Goal: Task Accomplishment & Management: Use online tool/utility

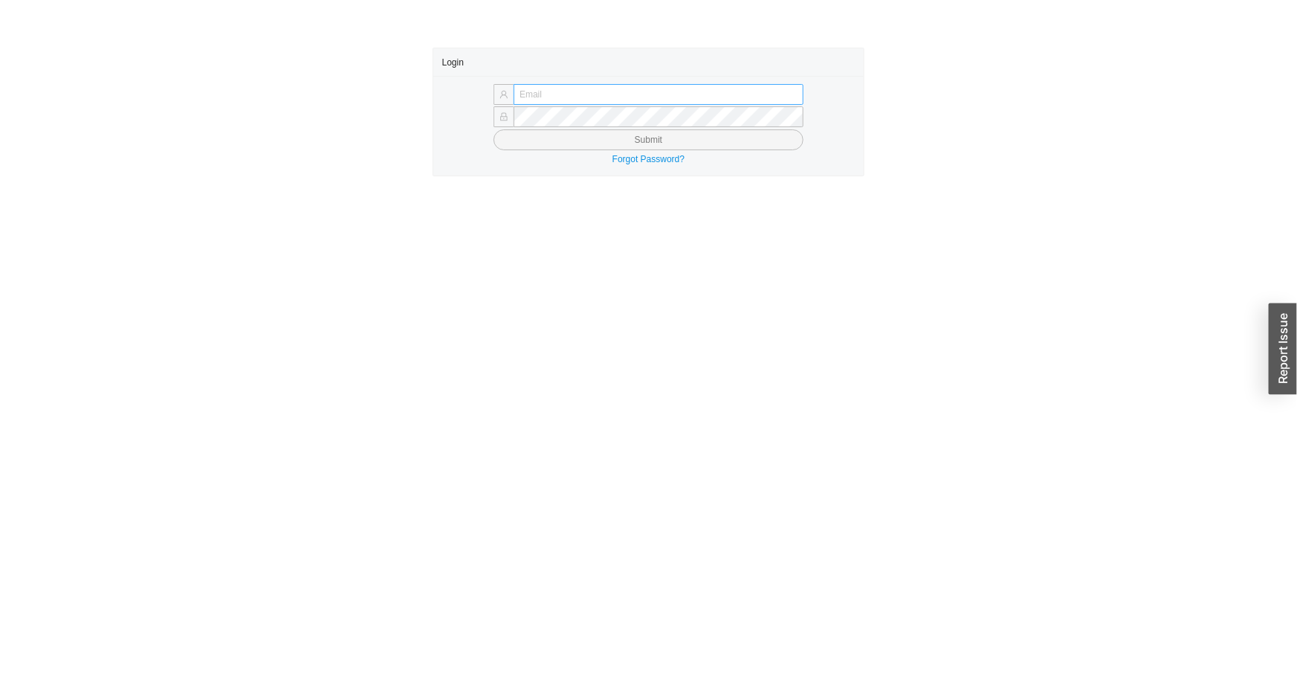
click at [583, 93] on input "text" at bounding box center [659, 94] width 290 height 21
type input "issac@asbathnj.com"
click at [494, 129] on button "Submit" at bounding box center [649, 139] width 310 height 21
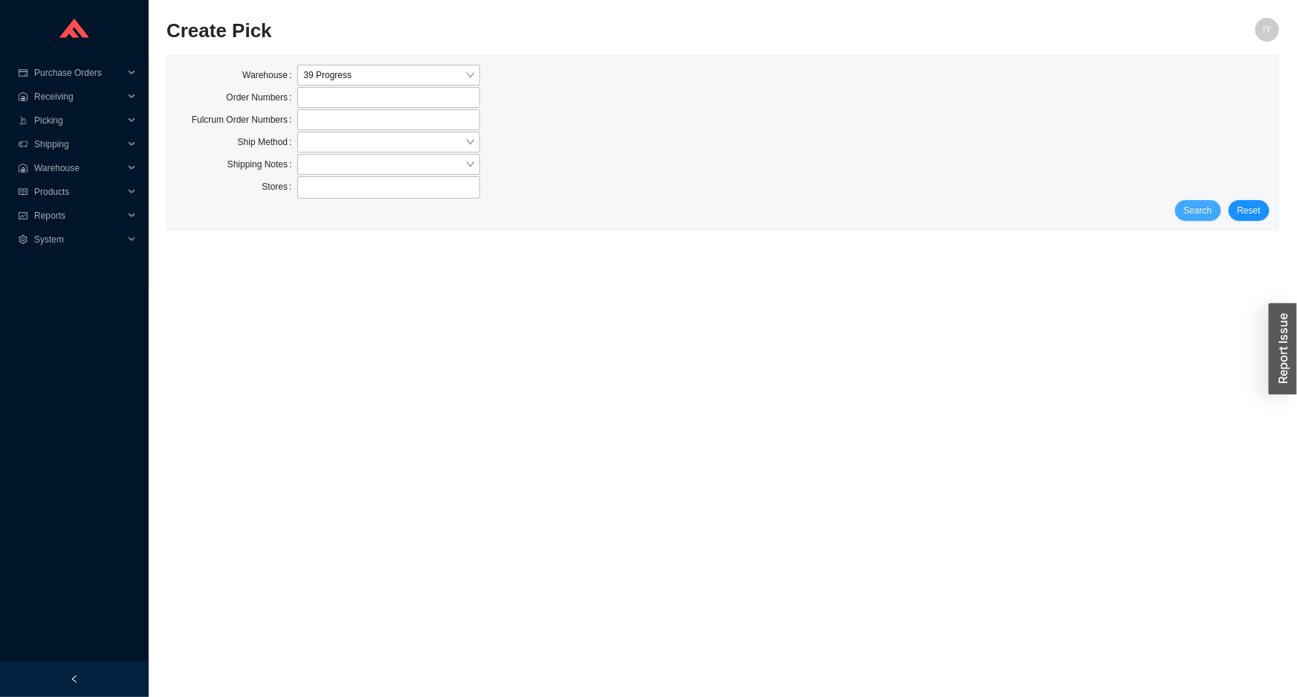
click at [1200, 207] on span "Search" at bounding box center [1198, 210] width 28 height 15
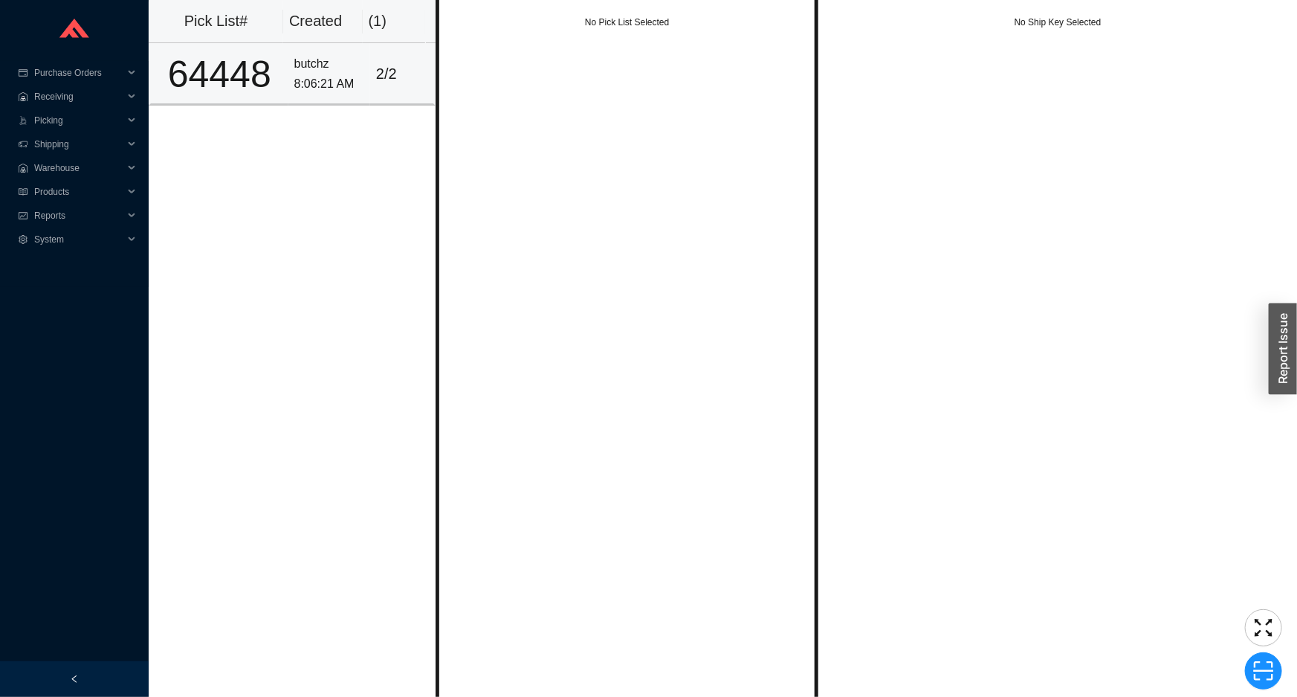
click at [288, 66] on td "butchz 8:06:21 AM" at bounding box center [329, 74] width 82 height 62
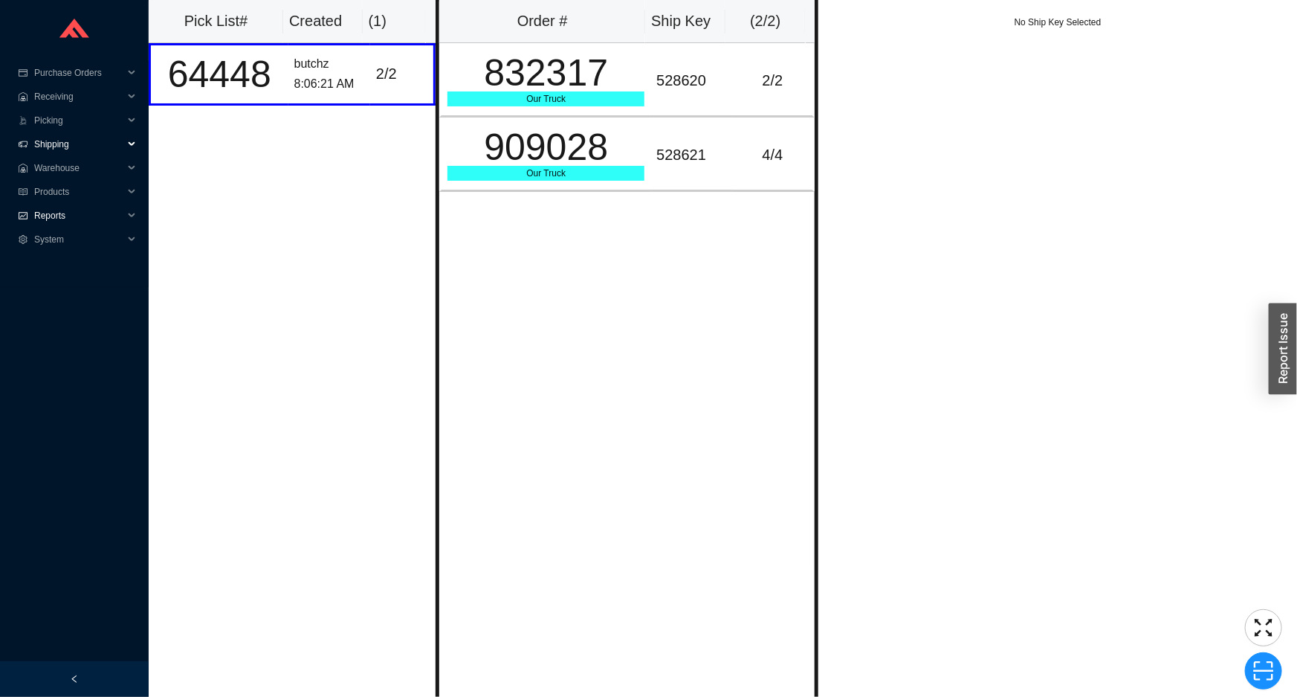
drag, startPoint x: 69, startPoint y: 140, endPoint x: 112, endPoint y: 214, distance: 84.9
click at [77, 155] on ul "Purchase Orders .warehouse_svg__a{fill:none;stroke:currentColor;stroke-linecap:…" at bounding box center [74, 174] width 149 height 226
click at [98, 169] on span "Warehouse" at bounding box center [78, 168] width 89 height 24
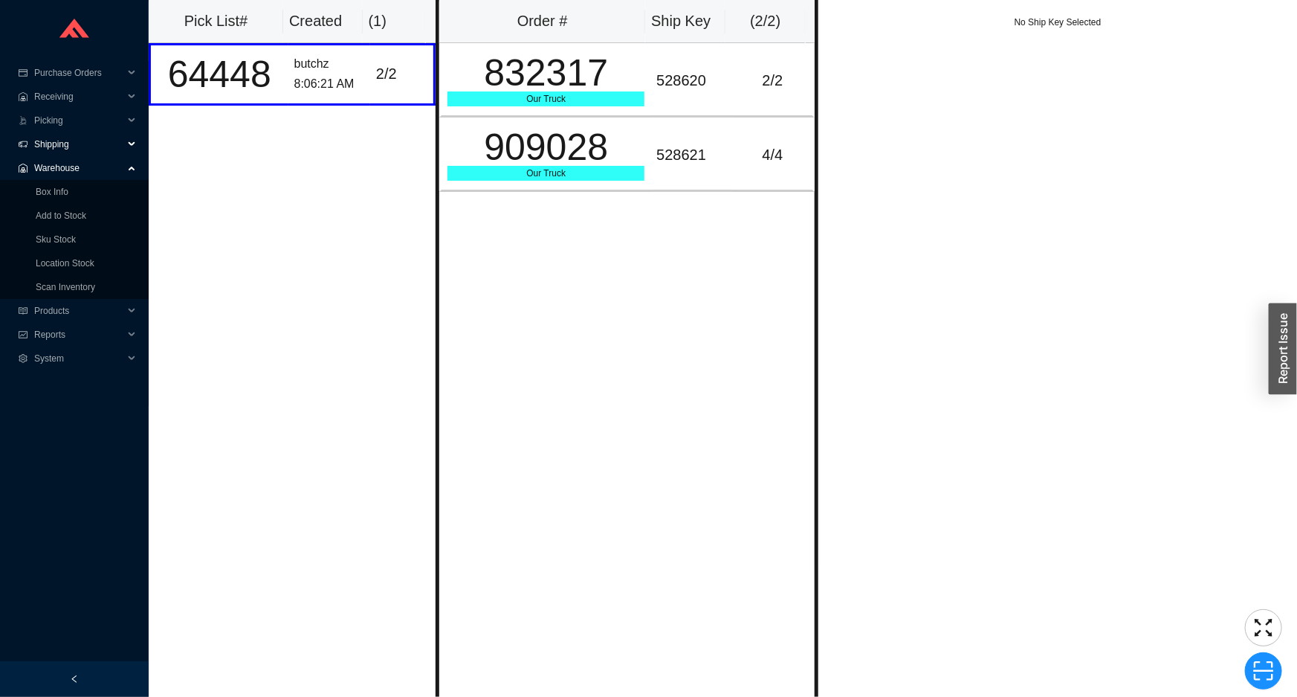
drag, startPoint x: 102, startPoint y: 138, endPoint x: 103, endPoint y: 149, distance: 10.5
click at [102, 138] on span "Shipping" at bounding box center [78, 144] width 89 height 24
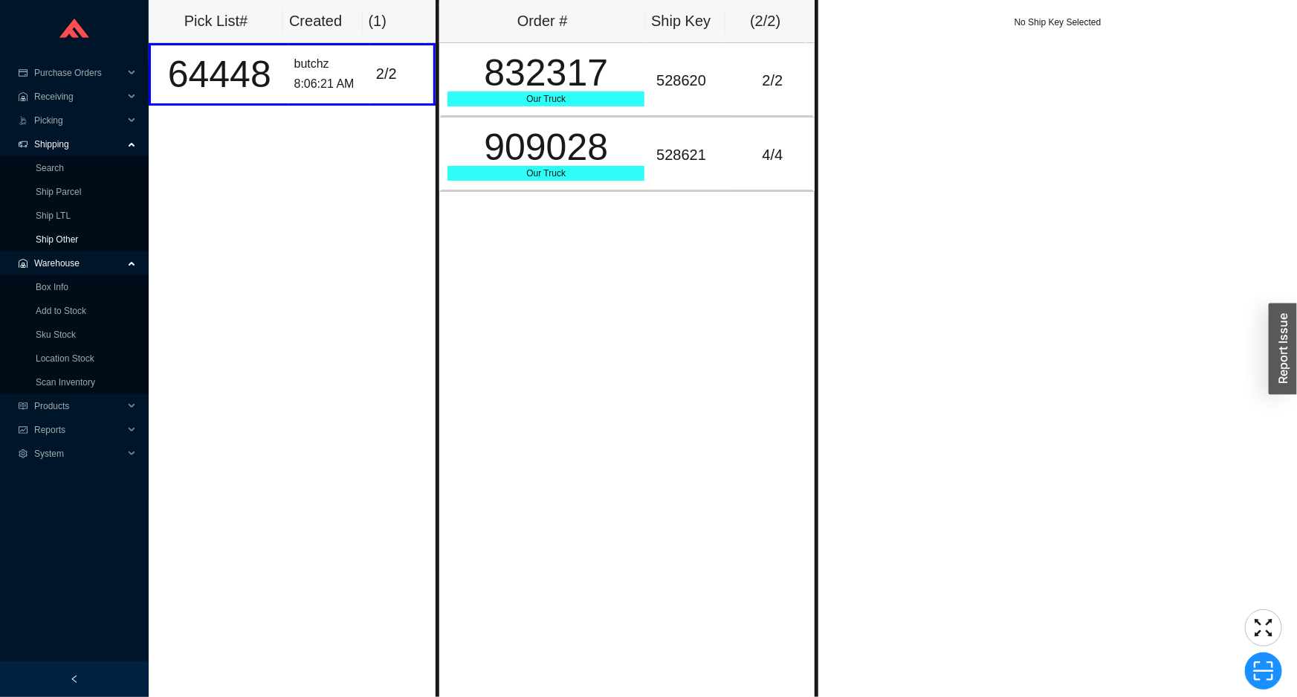
click at [78, 245] on link "Ship Other" at bounding box center [57, 239] width 42 height 10
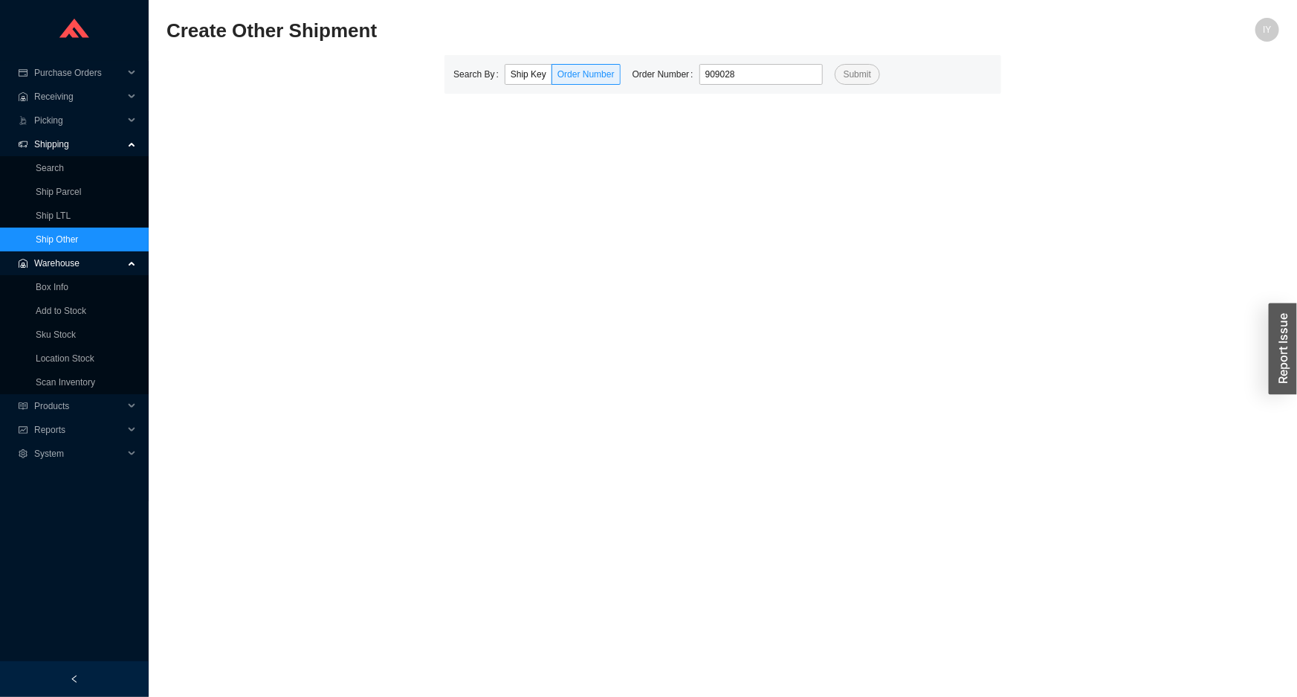
type input "909028"
click at [835, 64] on button "Submit" at bounding box center [857, 74] width 45 height 21
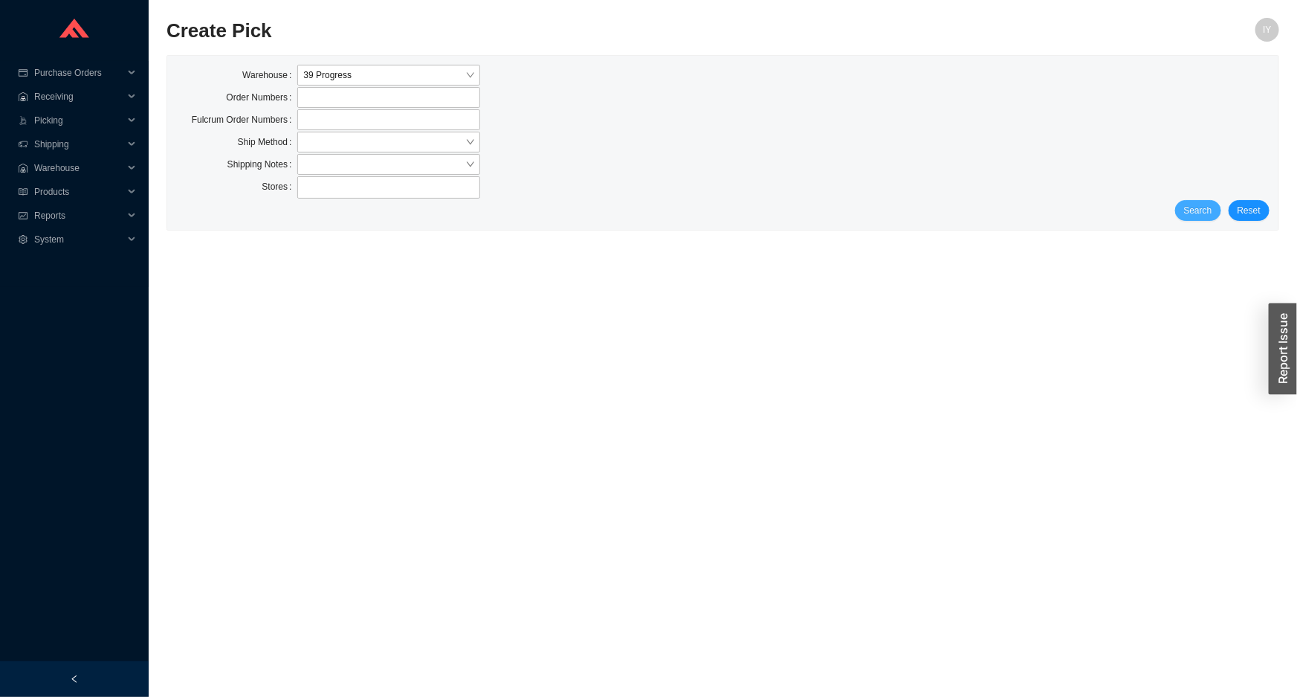
click at [1211, 213] on span "Search" at bounding box center [1198, 210] width 28 height 15
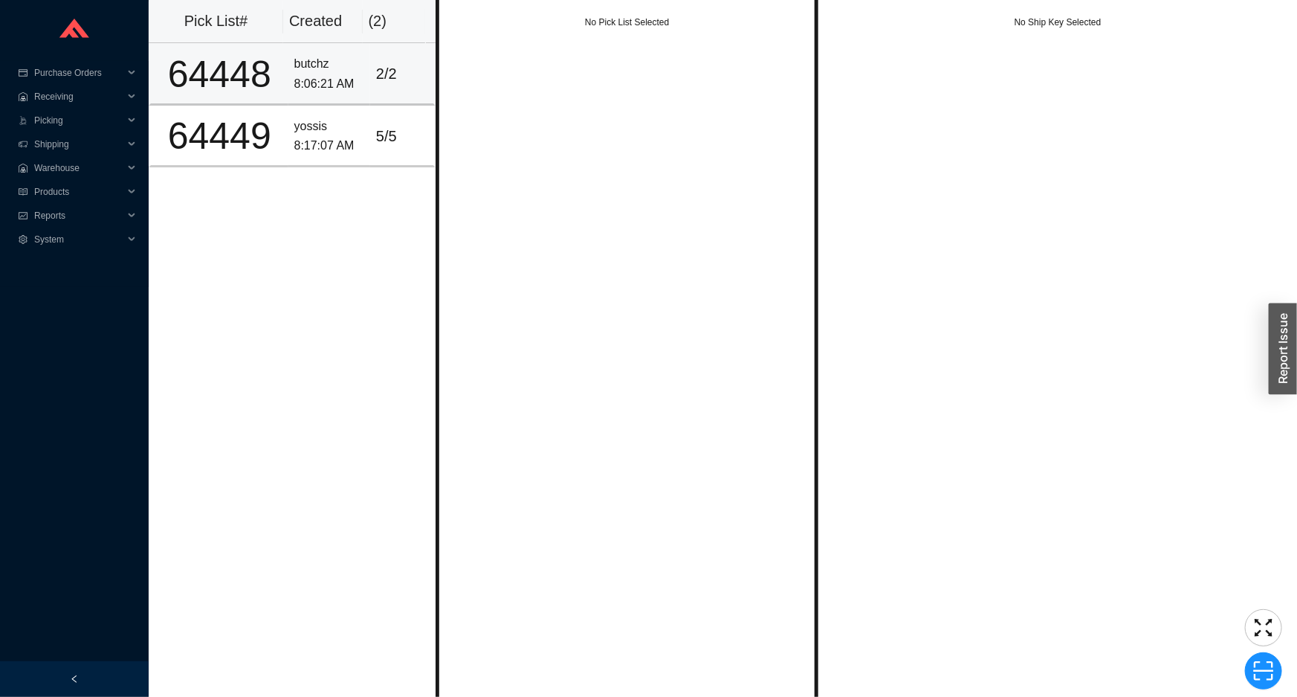
click at [316, 89] on div "8:06:21 AM" at bounding box center [329, 84] width 70 height 20
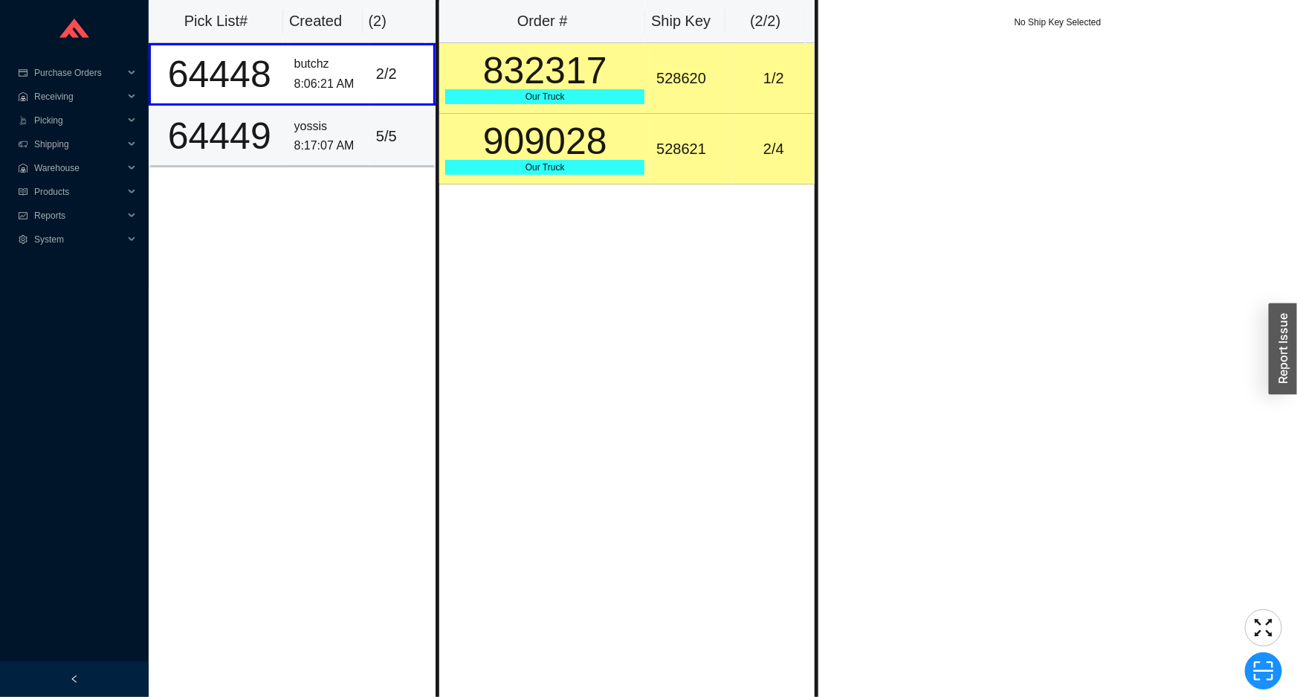
click at [329, 131] on div "yossis" at bounding box center [329, 127] width 70 height 20
